Goal: Task Accomplishment & Management: Manage account settings

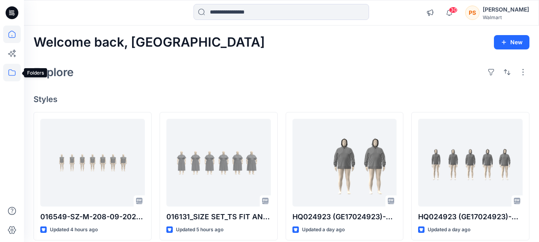
click at [5, 73] on icon at bounding box center [12, 73] width 18 height 18
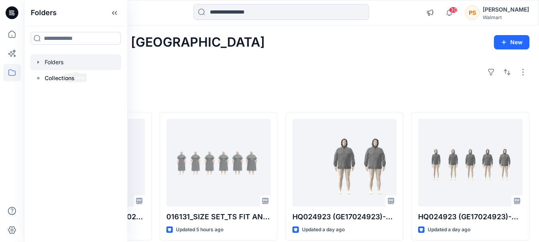
click at [56, 63] on div at bounding box center [75, 62] width 91 height 16
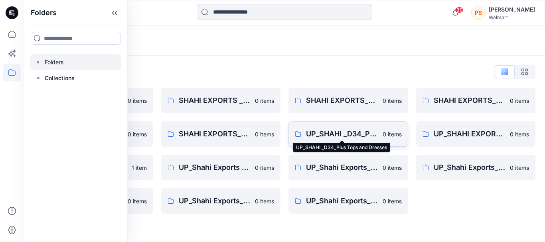
click at [307, 131] on p "UP_SHAHI _D34_Plus Tops and Dresses" at bounding box center [342, 133] width 72 height 11
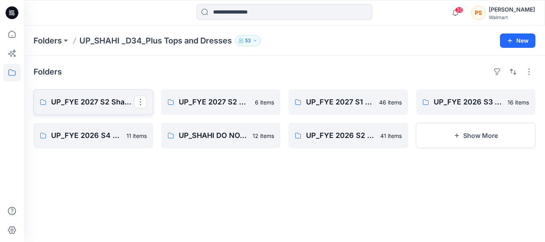
click at [93, 101] on p "UP_FYE 2027 S2 Shahi Plus Tops and Dress" at bounding box center [92, 102] width 83 height 11
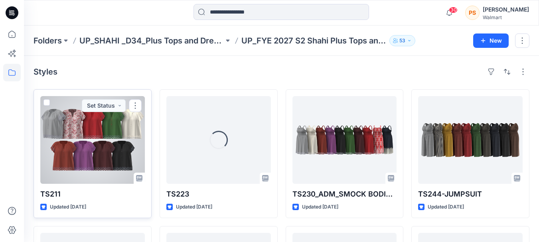
click at [113, 139] on div at bounding box center [92, 140] width 105 height 88
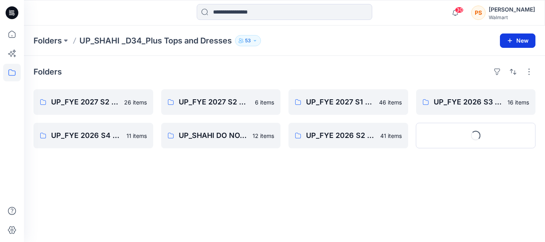
click at [519, 41] on button "New" at bounding box center [518, 41] width 36 height 14
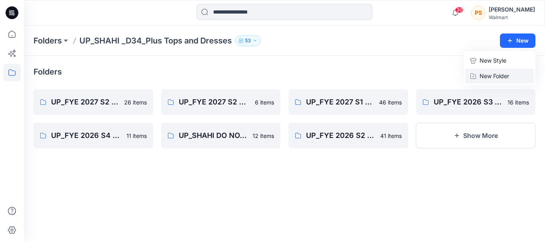
click at [490, 73] on p "New Folder" at bounding box center [495, 76] width 30 height 8
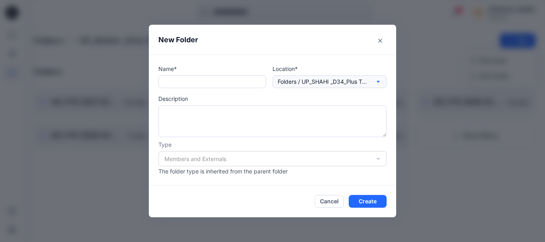
click at [379, 81] on icon "button" at bounding box center [378, 82] width 3 height 2
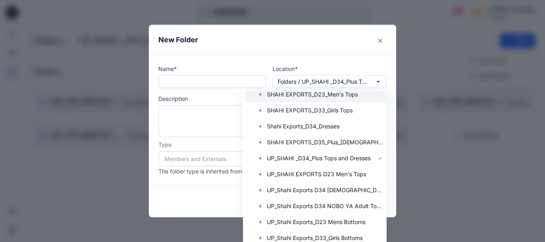
scroll to position [120, 0]
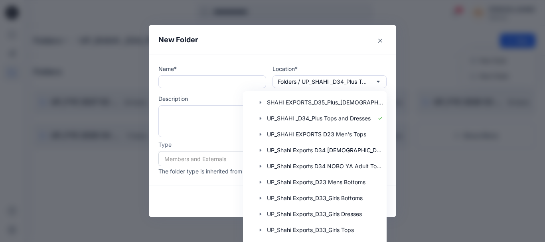
click at [474, 168] on div "New Folder Name* Location* Folders / UP_SHAHI _D34_Plus Tops and Dresses Folder…" at bounding box center [272, 121] width 545 height 242
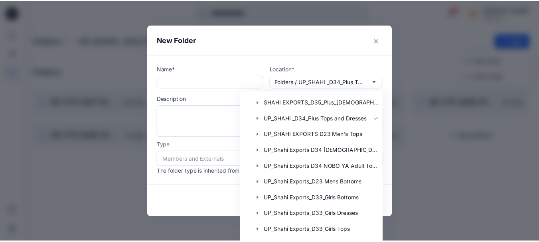
scroll to position [0, 0]
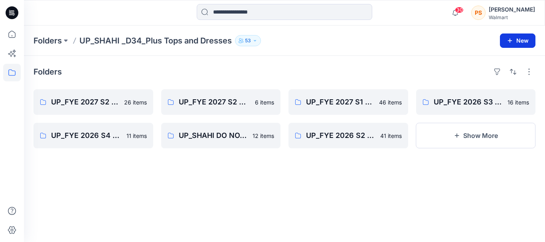
click at [526, 41] on button "New" at bounding box center [518, 41] width 36 height 14
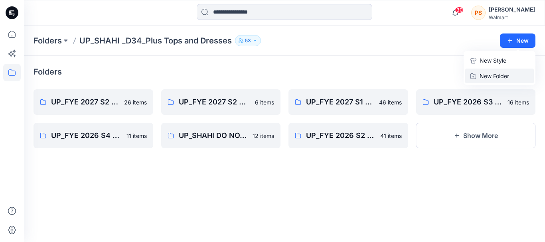
click at [489, 76] on p "New Folder" at bounding box center [495, 76] width 30 height 8
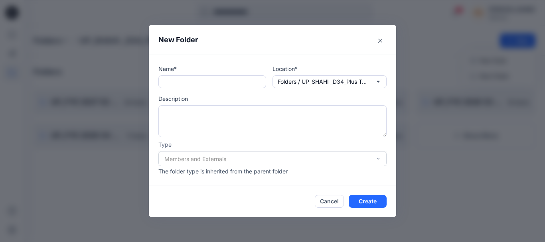
click at [78, 187] on div "New Folder Name* Location* Folders / UP_SHAHI _D34_Plus Tops and Dresses Descri…" at bounding box center [272, 121] width 545 height 242
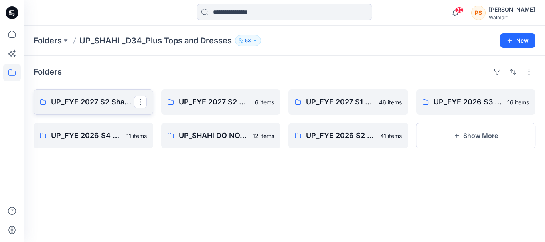
click at [57, 103] on p "UP_FYE 2027 S2 Shahi Plus Tops and Dress" at bounding box center [92, 102] width 83 height 11
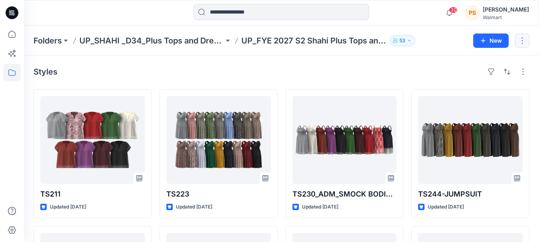
click at [516, 43] on button "button" at bounding box center [522, 41] width 14 height 14
click at [453, 57] on icon "button" at bounding box center [450, 60] width 6 height 6
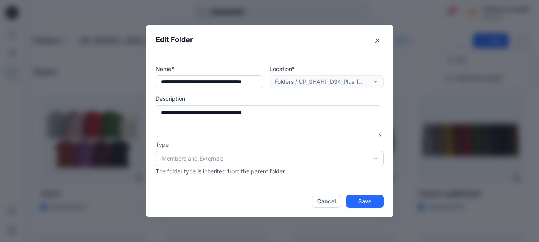
scroll to position [0, 19]
drag, startPoint x: 164, startPoint y: 83, endPoint x: 267, endPoint y: 81, distance: 103.4
click at [267, 81] on div "**********" at bounding box center [270, 77] width 228 height 24
click at [382, 38] on button "Close" at bounding box center [377, 40] width 13 height 13
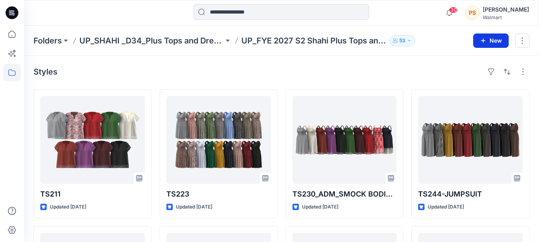
click at [492, 45] on button "New" at bounding box center [491, 41] width 36 height 14
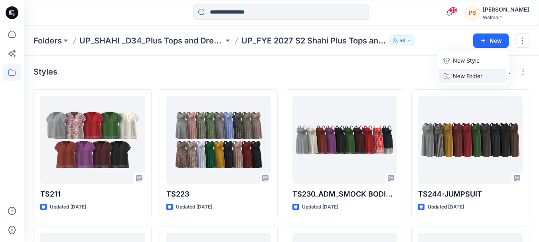
click at [472, 71] on button "New Folder" at bounding box center [473, 76] width 69 height 15
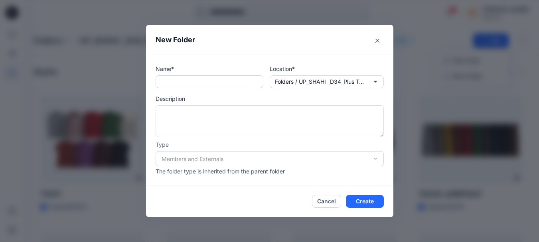
click at [203, 81] on input "text" at bounding box center [210, 81] width 108 height 13
paste input "**********"
click at [189, 81] on input "**********" at bounding box center [210, 81] width 108 height 13
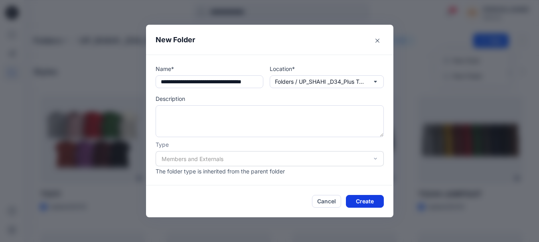
type input "**********"
click at [375, 202] on button "Create" at bounding box center [365, 201] width 38 height 13
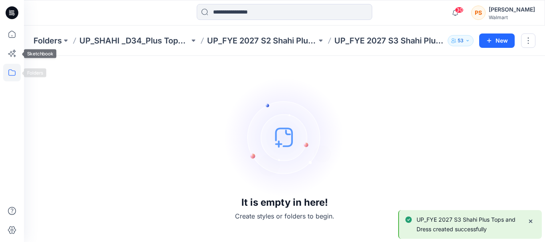
click at [8, 68] on icon at bounding box center [12, 73] width 18 height 18
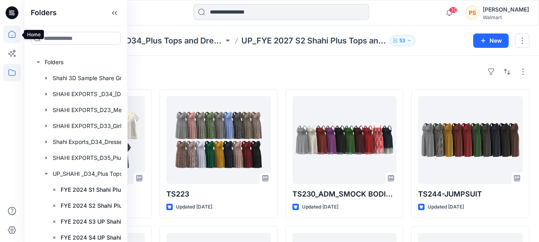
click at [15, 30] on icon at bounding box center [12, 35] width 18 height 18
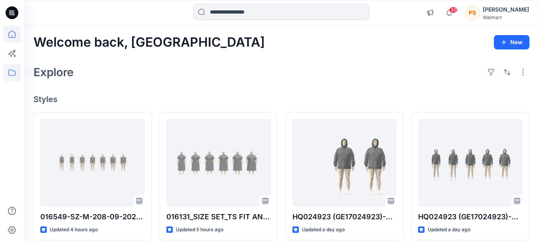
click at [6, 74] on icon at bounding box center [12, 73] width 18 height 18
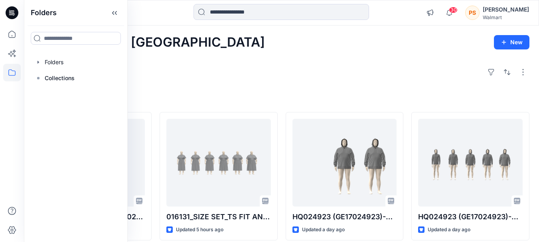
click at [55, 54] on div "Folders Folders Collections" at bounding box center [76, 121] width 104 height 242
click at [56, 63] on div at bounding box center [75, 62] width 91 height 16
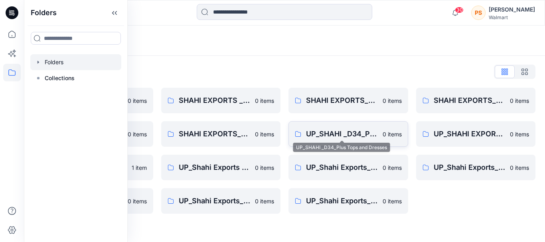
click at [351, 129] on p "UP_SHAHI _D34_Plus Tops and Dresses" at bounding box center [342, 133] width 72 height 11
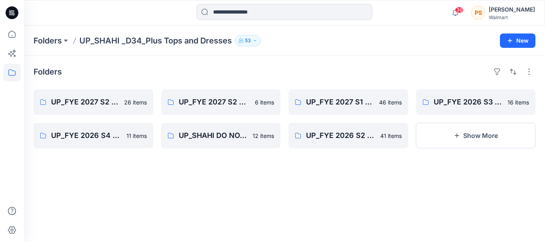
click at [447, 118] on div "UP_FYE 2026 S3 Shahi Plus Tops Dresses Bottoms 16 items Show More" at bounding box center [476, 118] width 120 height 59
click at [448, 126] on button "Show More" at bounding box center [476, 136] width 120 height 26
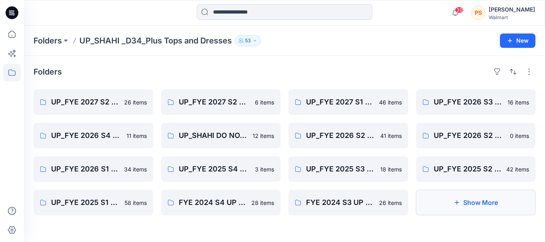
click at [430, 209] on button "Show More" at bounding box center [476, 203] width 120 height 26
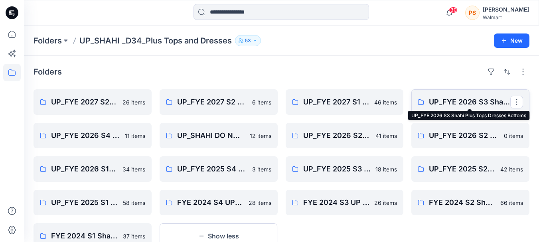
click at [496, 103] on p "UP_FYE 2026 S3 Shahi Plus Tops Dresses Bottoms" at bounding box center [469, 102] width 81 height 11
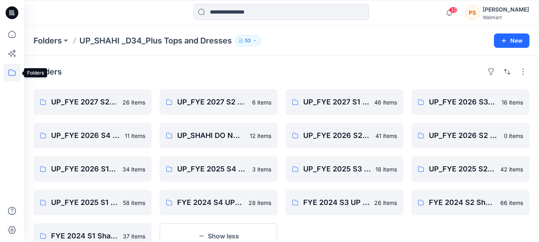
click at [12, 70] on icon at bounding box center [11, 72] width 7 height 6
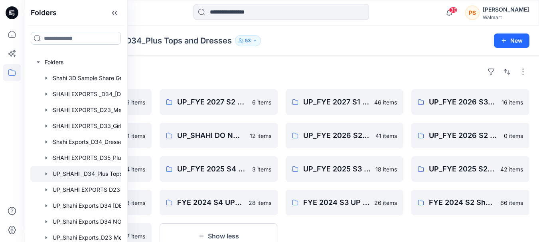
click at [54, 43] on input at bounding box center [76, 38] width 90 height 13
type input "**"
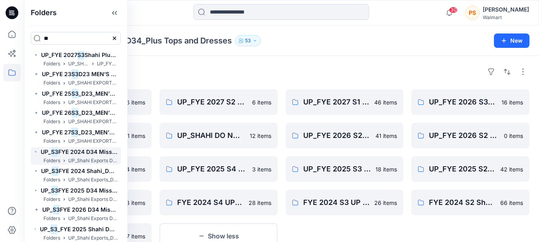
scroll to position [29, 0]
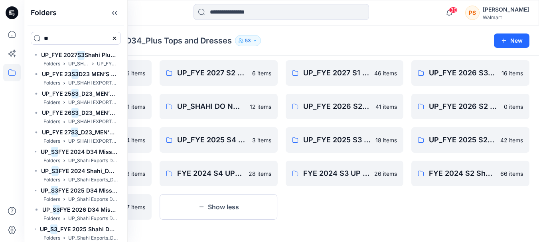
click at [282, 49] on div "Folders UP_SHAHI _D34_Plus Tops and Dresses 53 New" at bounding box center [281, 41] width 515 height 30
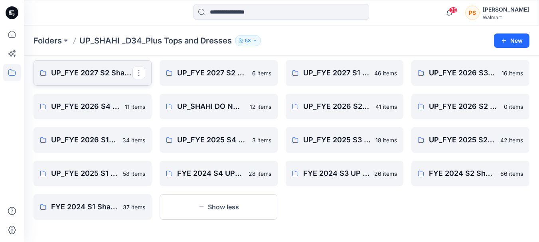
click at [115, 68] on p "UP_FYE 2027 S2 Shahi Plus Tops and Dress" at bounding box center [91, 72] width 81 height 11
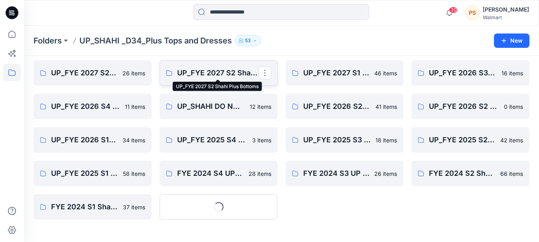
click at [190, 68] on p "UP_FYE 2027 S2 Shahi Plus Bottoms" at bounding box center [217, 72] width 81 height 11
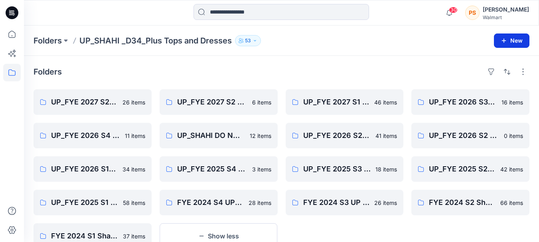
click at [496, 39] on button "New" at bounding box center [512, 41] width 36 height 14
click at [490, 73] on p "New Folder" at bounding box center [489, 76] width 30 height 8
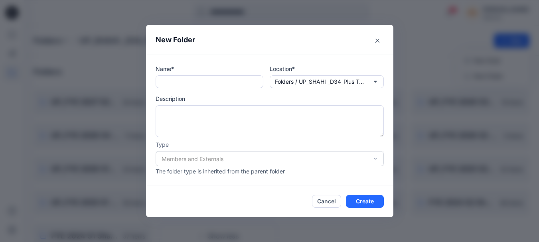
click at [441, 47] on div "New Folder Name* Location* Folders / UP_SHAHI _D34_Plus Tops and Dresses Descri…" at bounding box center [269, 121] width 539 height 242
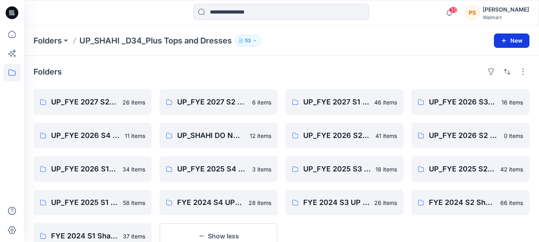
click at [506, 47] on button "New" at bounding box center [512, 41] width 36 height 14
click at [479, 73] on p "New Folder" at bounding box center [489, 76] width 30 height 8
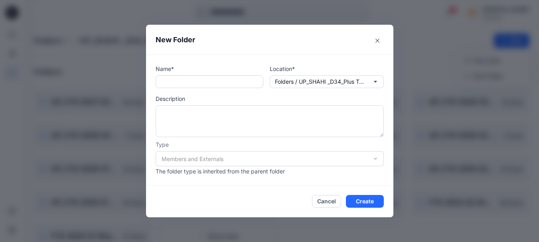
click at [229, 82] on input "text" at bounding box center [210, 81] width 108 height 13
paste input "**********"
click at [188, 80] on input "**********" at bounding box center [210, 81] width 108 height 13
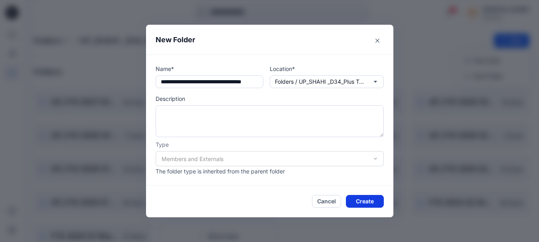
type input "**********"
click at [358, 203] on button "Create" at bounding box center [365, 201] width 38 height 13
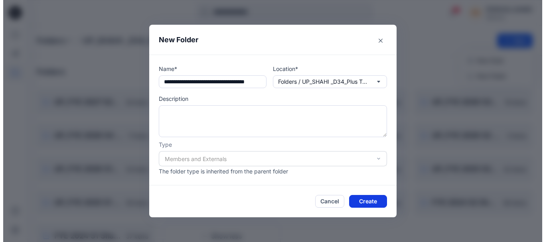
scroll to position [0, 0]
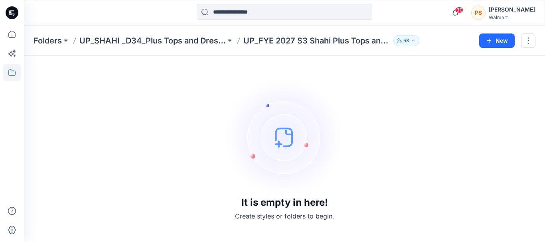
click at [406, 38] on p "53" at bounding box center [406, 40] width 6 height 9
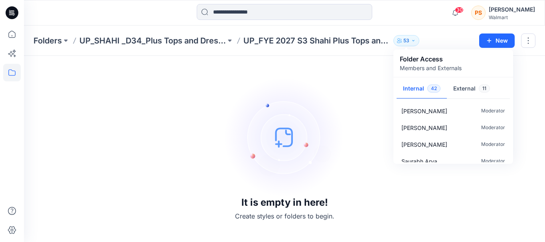
click at [406, 38] on p "53" at bounding box center [406, 40] width 6 height 9
